Goal: Communication & Community: Answer question/provide support

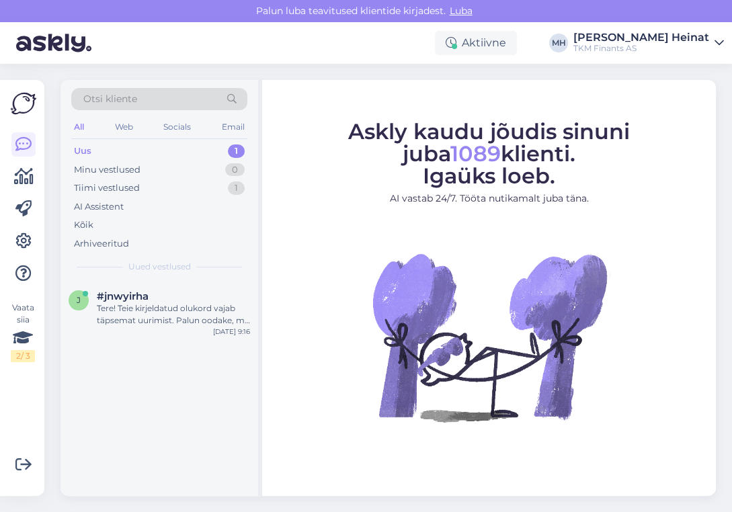
click at [86, 153] on div "Uus" at bounding box center [82, 151] width 17 height 13
click at [110, 188] on div "Tiimi vestlused" at bounding box center [107, 188] width 66 height 13
click at [131, 310] on div "Kuukaardiga saab tasuda nii tavakassas kui ka iseteeninduskassas." at bounding box center [173, 315] width 153 height 24
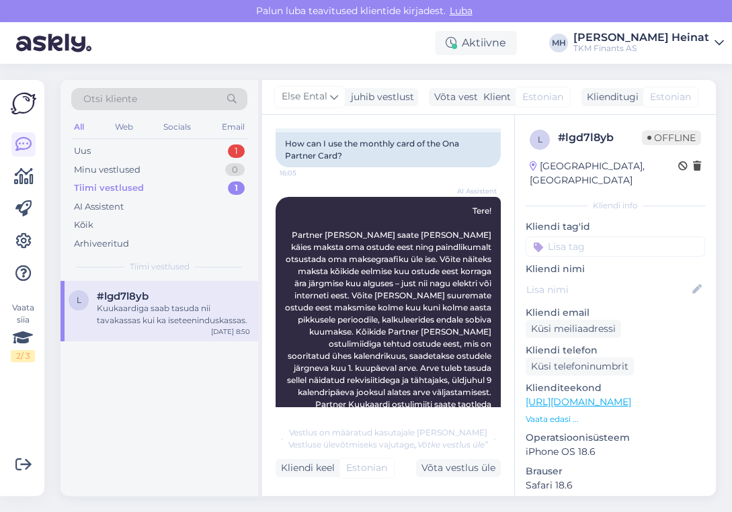
scroll to position [269, 0]
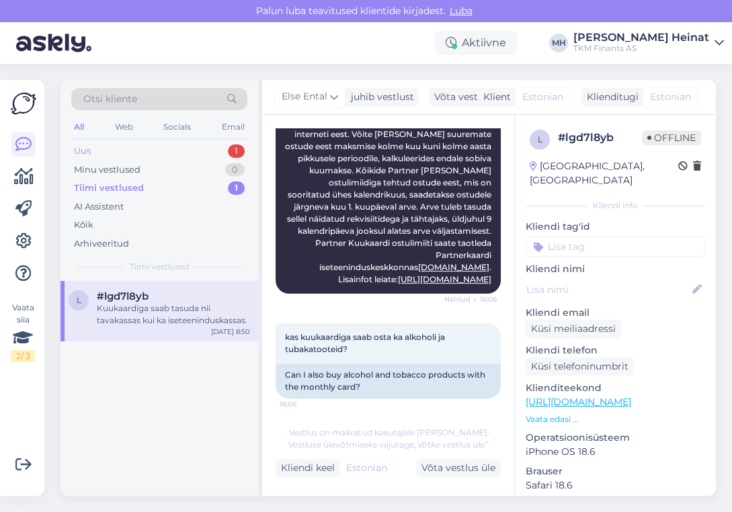
click at [91, 149] on div "Uus" at bounding box center [82, 151] width 17 height 13
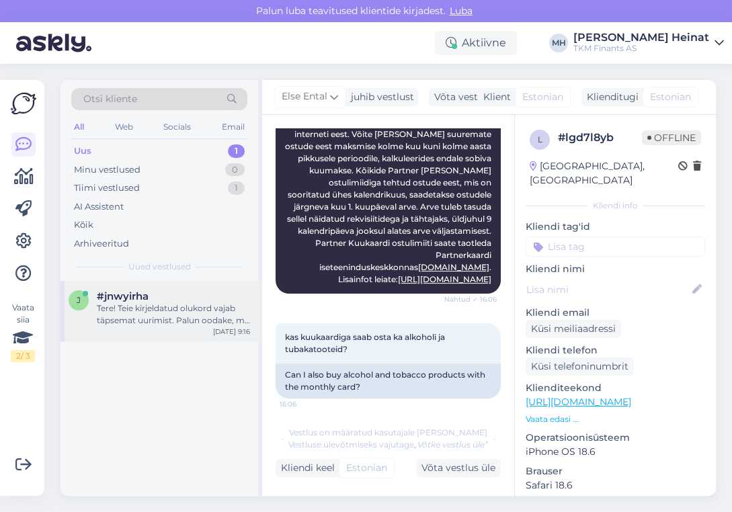
click at [141, 307] on div "Tere! Teie kirjeldatud olukord vajab täpsemat uurimist. Palun oodake, ma suunan…" at bounding box center [173, 315] width 153 height 24
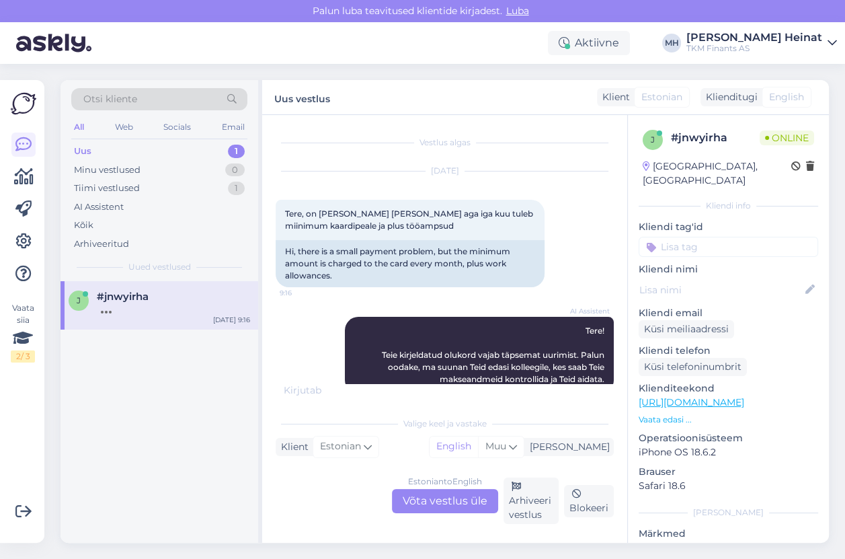
scroll to position [24, 0]
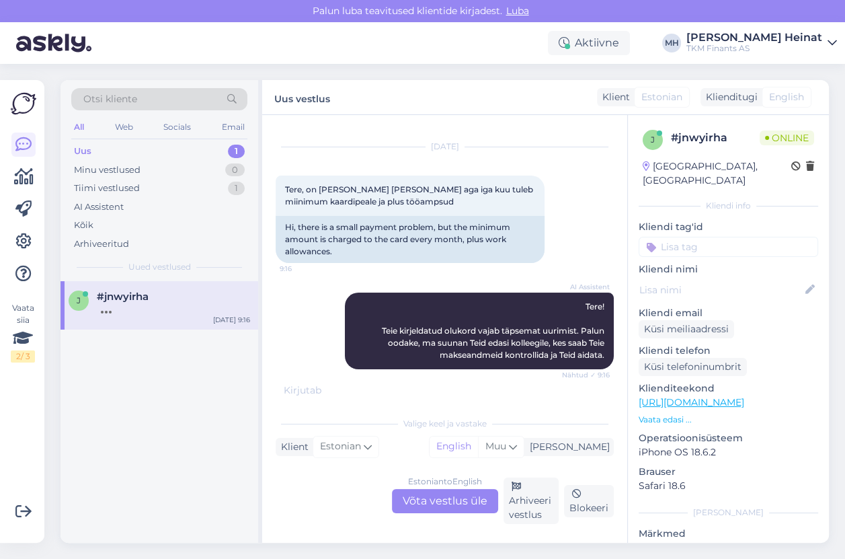
click at [426, 498] on div "Estonian to English Võta vestlus üle" at bounding box center [445, 501] width 106 height 24
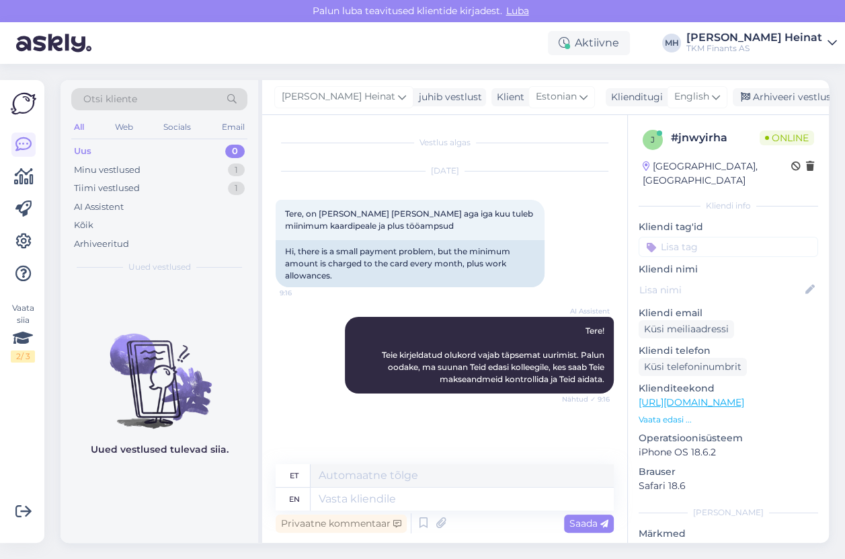
scroll to position [0, 0]
click at [379, 500] on textarea at bounding box center [462, 498] width 303 height 23
type textarea "Tere"
type textarea "Tere!"
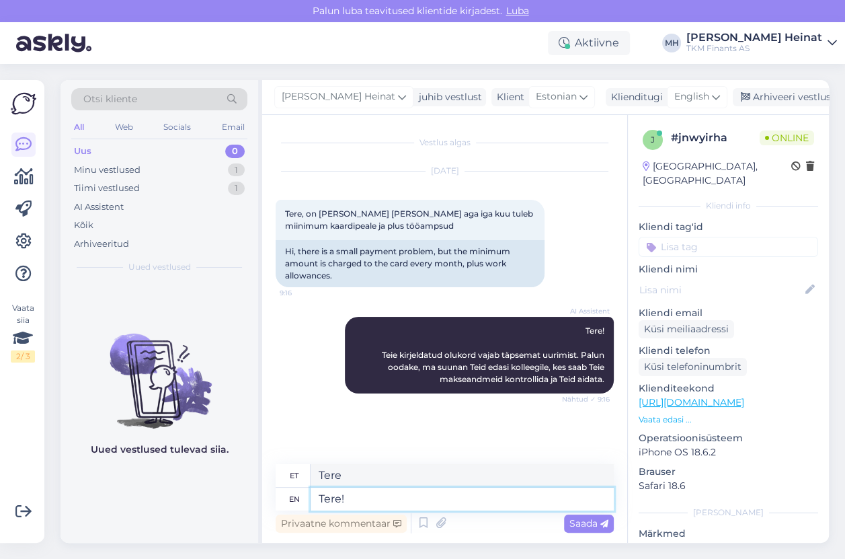
type textarea "Tere!"
type textarea "Tere! Palun s"
type textarea "Tere! [GEOGRAPHIC_DATA]"
type textarea "Tere! Palun sa"
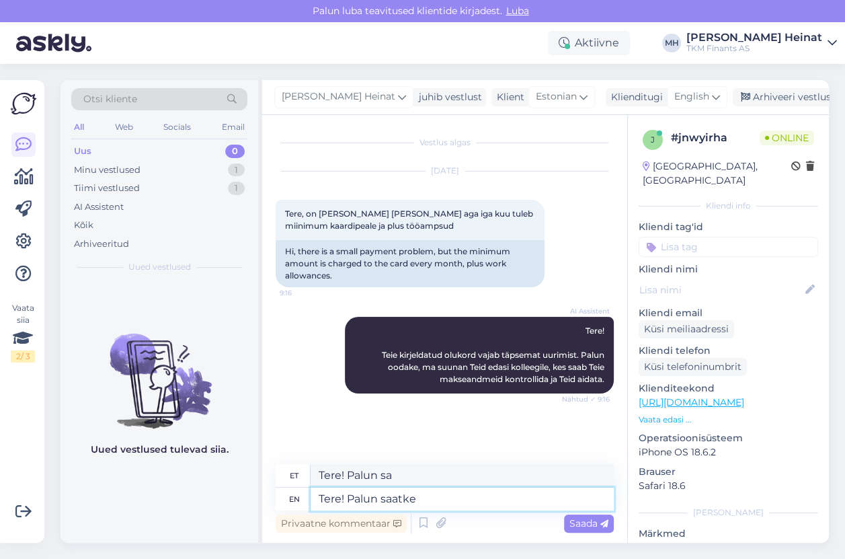
type textarea "Tere! Palun saatke"
type textarea "Tere! Palun saatke meile"
type textarea "Tere! Palun saatke [PERSON_NAME] t"
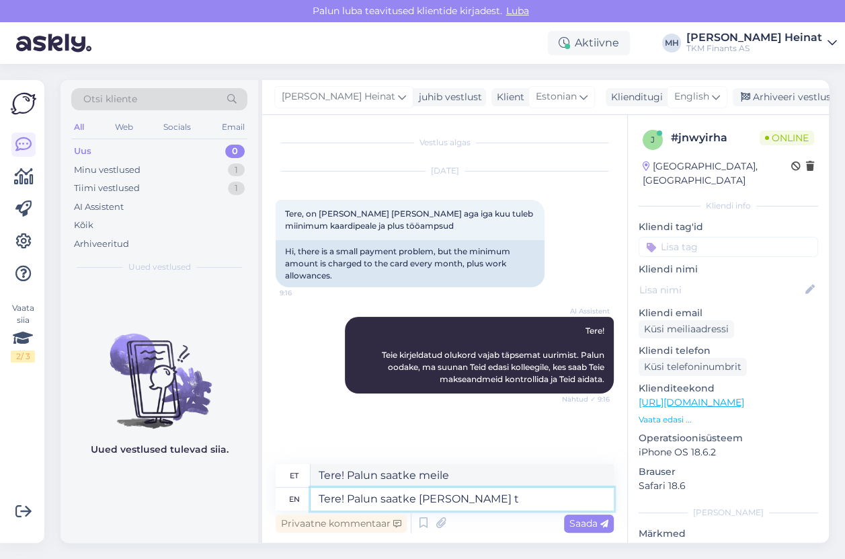
type textarea "Tere! Palun saatke [PERSON_NAME]"
type textarea "Tere! Palun saatke [PERSON_NAME] tuvastamiseks"
type textarea "Tere! Palun saatke [PERSON_NAME] tuvastamiseks teie"
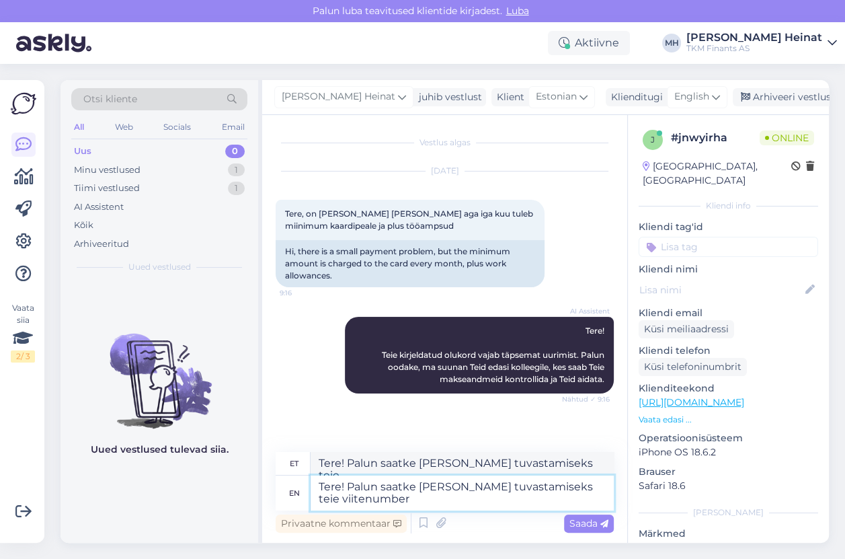
type textarea "Tere! Palun saatke [PERSON_NAME] tuvastamiseks teie viitenumber."
click at [561, 485] on textarea "Tere! Palun saatke [PERSON_NAME] tuvastamiseks teie viitenumber." at bounding box center [462, 492] width 303 height 35
type textarea "Tere! Palun saatke meile Teie tuvastamiseks Teie viitenumber."
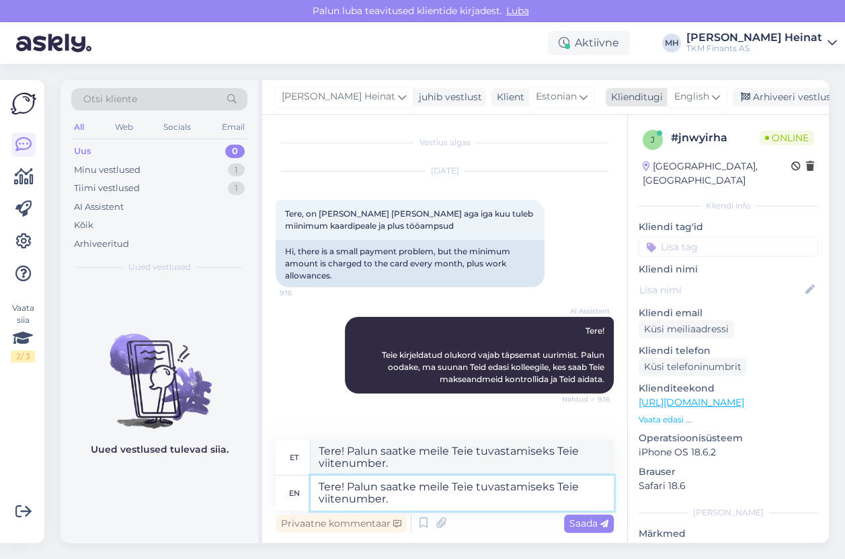
type textarea "Tere! Palun saatke meile Teie tuvastamiseks Teie viitenumber."
click at [703, 95] on div "English" at bounding box center [697, 97] width 61 height 22
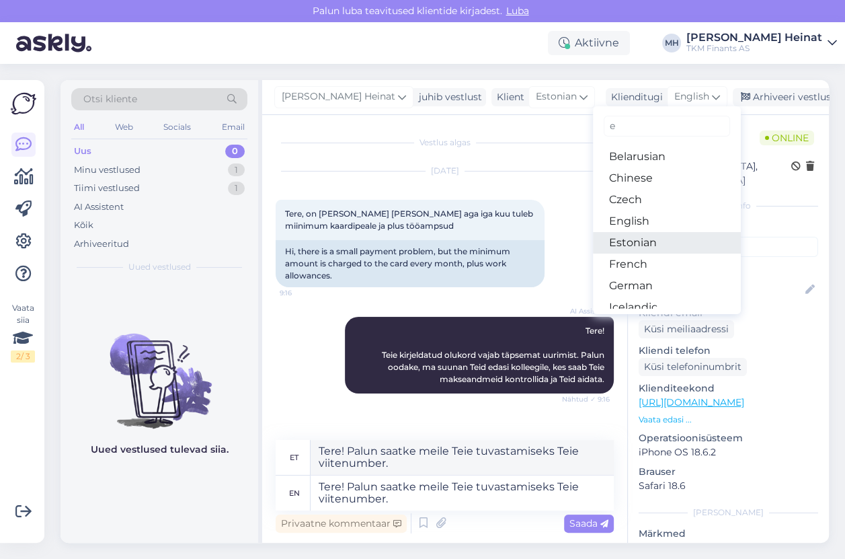
type input "e"
click at [624, 239] on link "Estonian" at bounding box center [667, 243] width 148 height 22
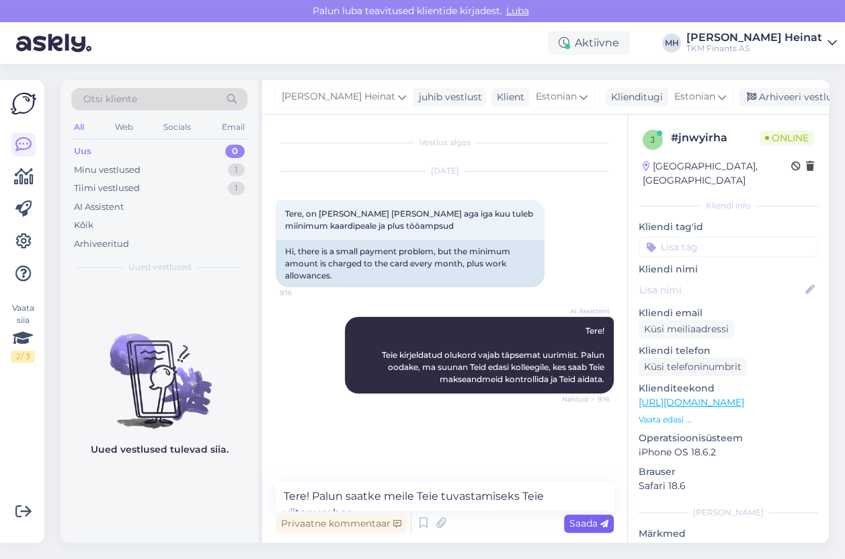
click at [592, 512] on span "Saada" at bounding box center [588, 523] width 39 height 12
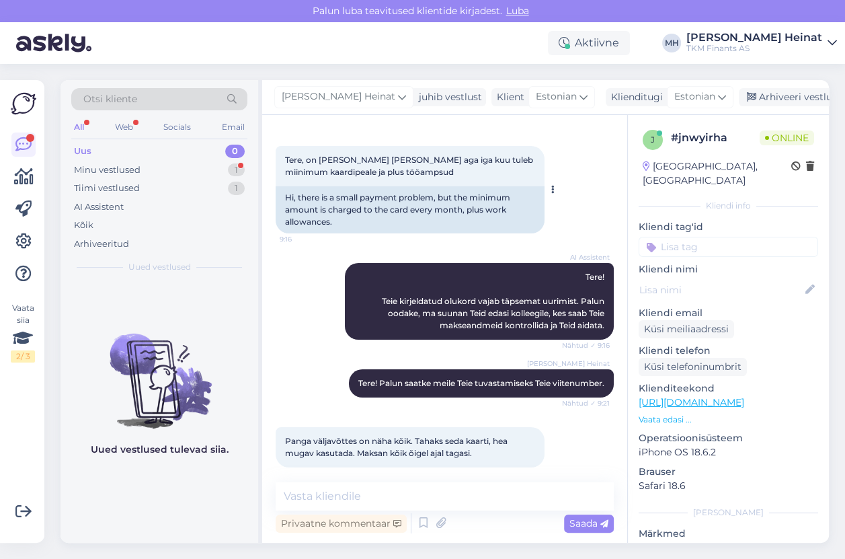
scroll to position [78, 0]
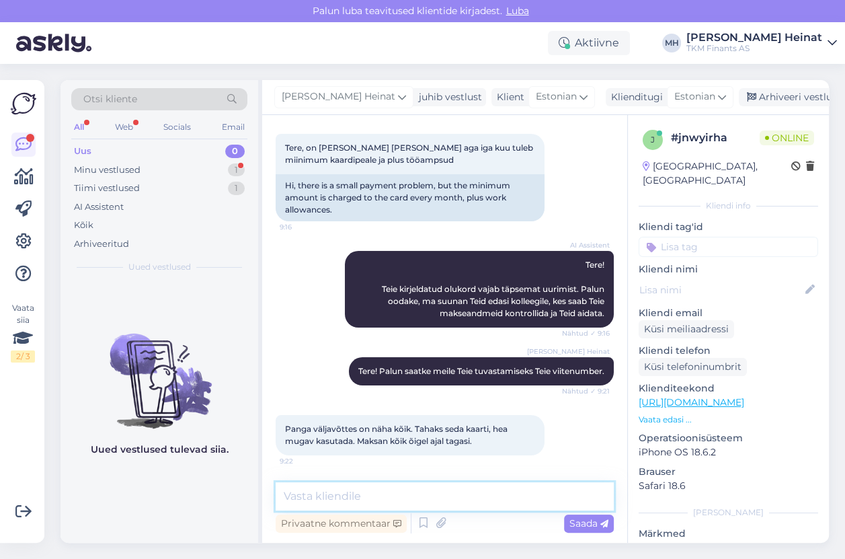
click at [376, 498] on textarea at bounding box center [445, 496] width 338 height 28
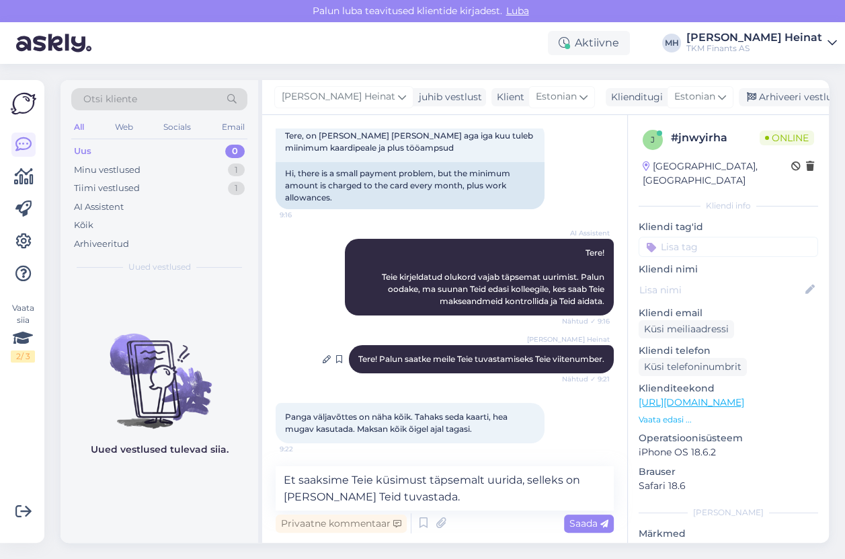
click at [538, 371] on div "[PERSON_NAME] Heinat Tere! Palun saatke [PERSON_NAME] tuvastamiseks Teie viiten…" at bounding box center [481, 359] width 265 height 28
drag, startPoint x: 594, startPoint y: 371, endPoint x: 421, endPoint y: 355, distance: 174.2
click at [421, 355] on span "Tere! Palun saatke meile Teie tuvastamiseks Teie viitenumber." at bounding box center [481, 359] width 246 height 10
copy span "Palun saatke [PERSON_NAME] tuvastamiseks Teie viitenumber"
click at [423, 481] on textarea "Et saaksime Teie küsimust täpsemalt uurida, selleks on [PERSON_NAME] Teid tuvas…" at bounding box center [445, 488] width 338 height 44
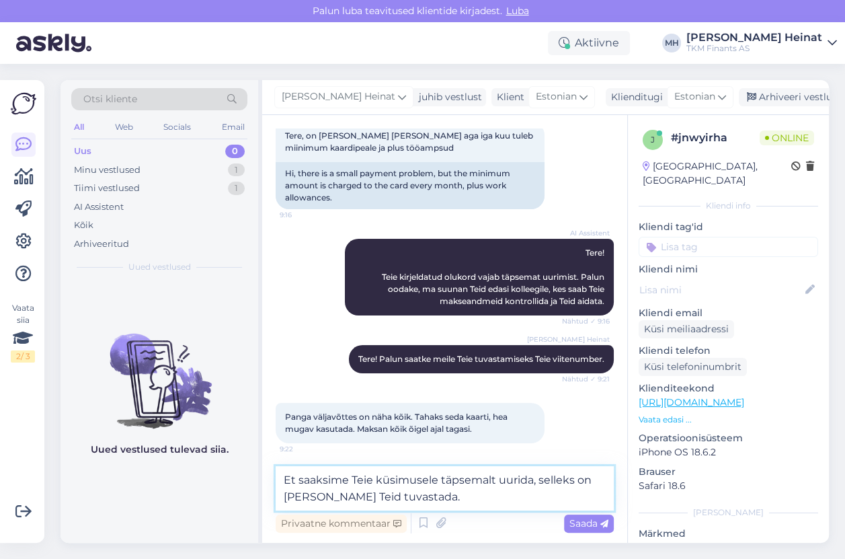
click at [530, 479] on textarea "Et saaksime Teie küsimusele täpsemalt uurida, selleks on [PERSON_NAME] Teid tuv…" at bounding box center [445, 488] width 338 height 44
drag, startPoint x: 444, startPoint y: 497, endPoint x: 450, endPoint y: 503, distance: 8.6
click at [446, 500] on textarea "Et saaksime Teie küsimusele täpsemalt vastata, selleks on [PERSON_NAME] Teid tu…" at bounding box center [445, 488] width 338 height 44
paste textarea "Palun saatke [PERSON_NAME] tuvastamiseks Teie viitenumber"
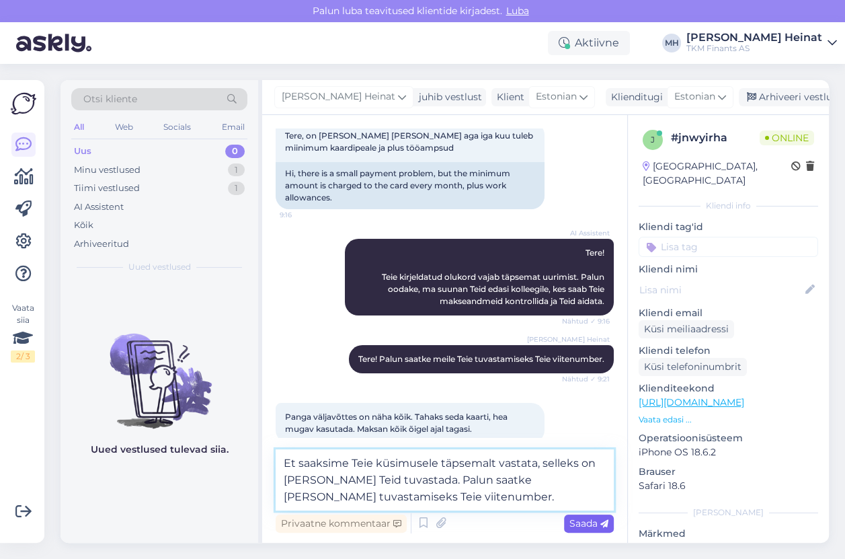
type textarea "Et saaksime Teie küsimusele täpsemalt vastata, selleks on [PERSON_NAME] Teid tu…"
click at [578, 512] on span "Saada" at bounding box center [588, 523] width 39 height 12
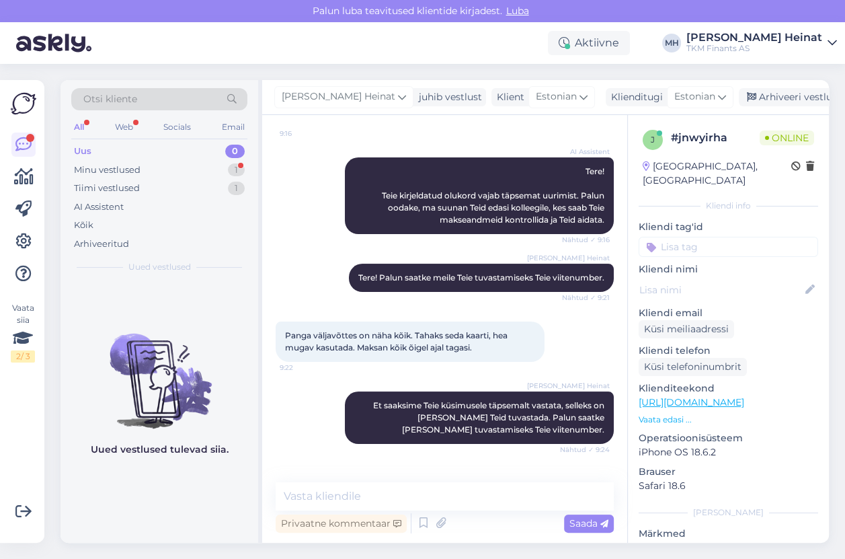
scroll to position [218, 0]
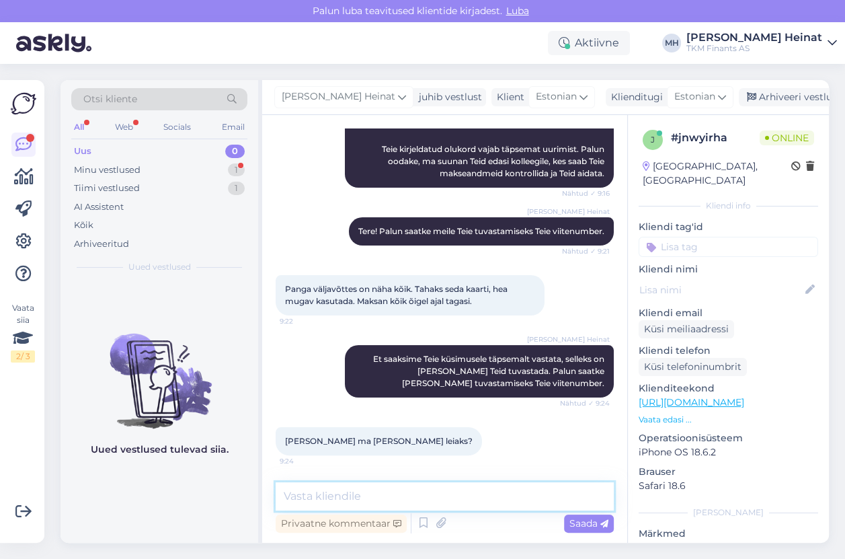
click at [377, 499] on textarea at bounding box center [445, 496] width 338 height 28
paste textarea "Teie isiklik viitenumber on samuti leitavad iseteenindusest"
drag, startPoint x: 465, startPoint y: 497, endPoint x: 427, endPoint y: 496, distance: 37.7
click at [427, 496] on textarea "Teie isiklik viitenumber on samuti leitavad iseteenindusest" at bounding box center [445, 496] width 338 height 28
click at [468, 496] on textarea "Teie isiklik viitenumber on leitavad iseteenindusest" at bounding box center [445, 496] width 338 height 28
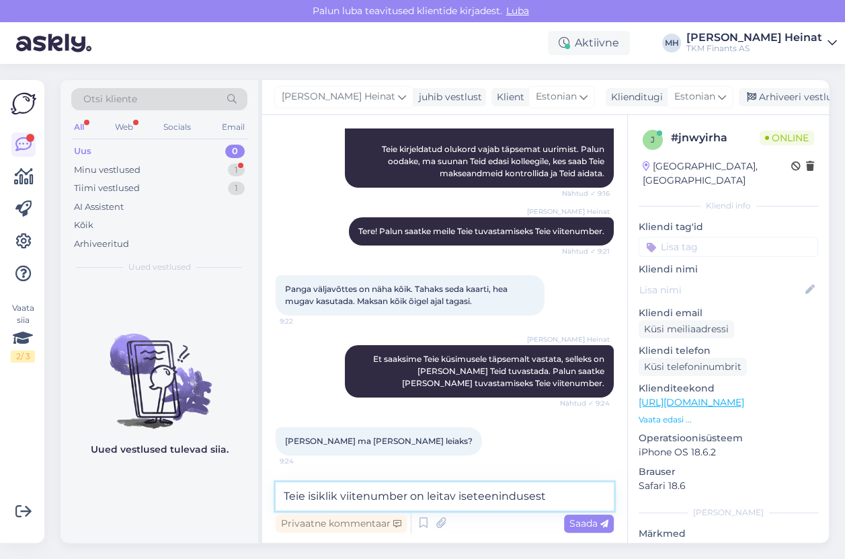
click at [545, 500] on textarea "Teie isiklik viitenumber on leitav iseteenindusest" at bounding box center [445, 496] width 338 height 28
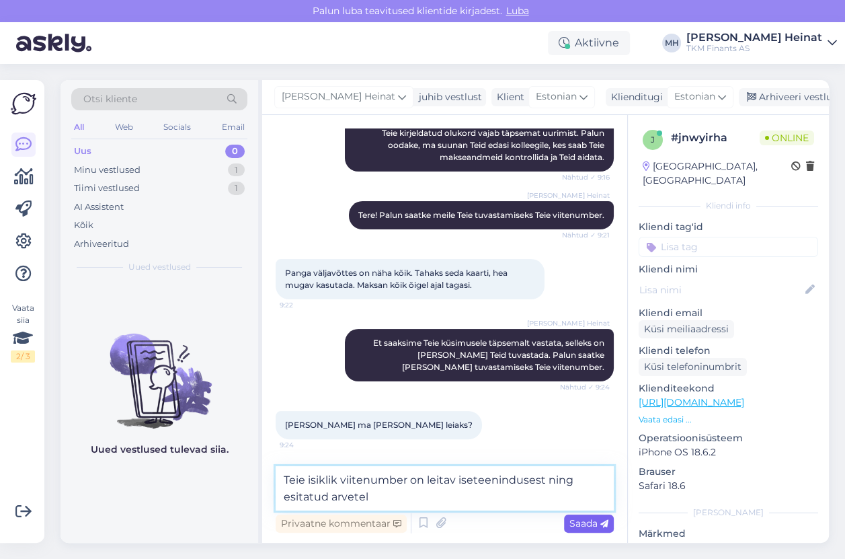
type textarea "Teie isiklik viitenumber on leitav iseteenindusest ning esitatud arvetel"
click at [584, 512] on span "Saada" at bounding box center [588, 523] width 39 height 12
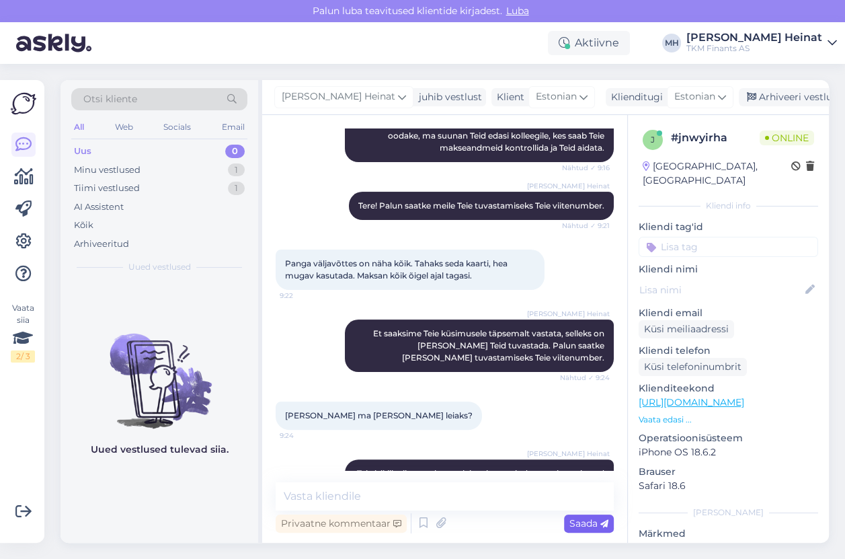
scroll to position [288, 0]
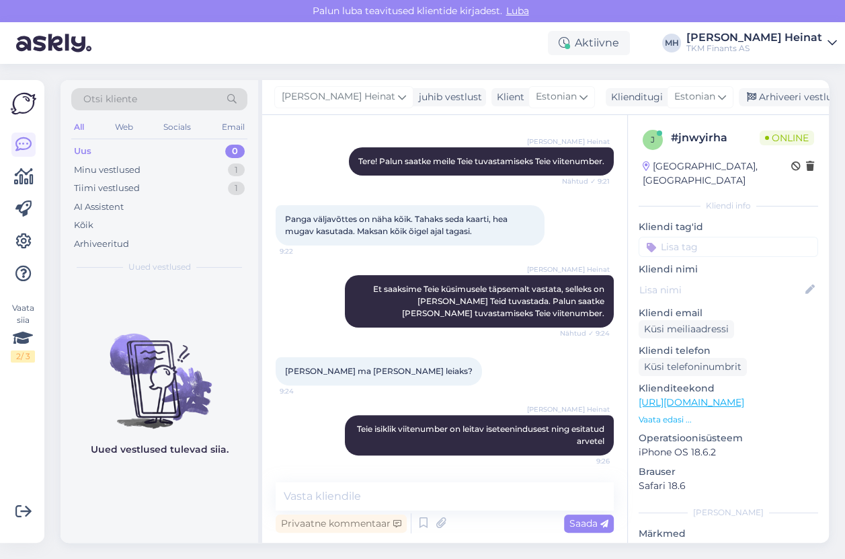
click at [476, 368] on div "[PERSON_NAME] ma [PERSON_NAME] leiaks? 9:24" at bounding box center [445, 371] width 338 height 58
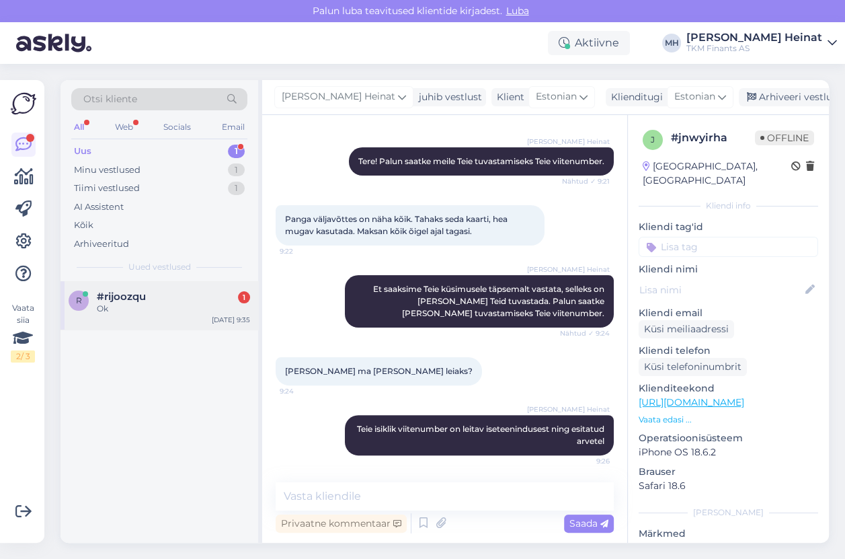
click at [121, 301] on span "#rijoozqu" at bounding box center [121, 296] width 49 height 12
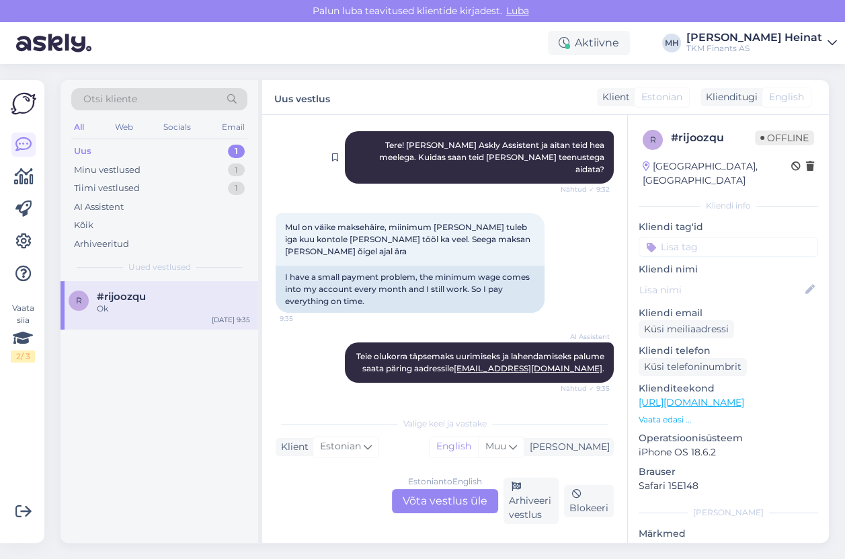
scroll to position [229, 0]
